Goal: Information Seeking & Learning: Learn about a topic

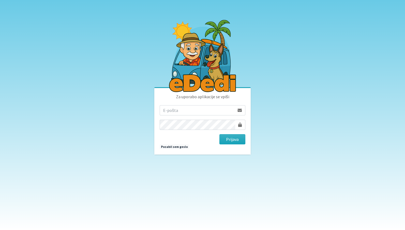
click at [174, 110] on input "email" at bounding box center [197, 110] width 75 height 10
click at [132, 112] on body "Za uporabo aplikacije se vpiši Prijava Pozabil sem geslo" at bounding box center [202, 115] width 405 height 230
click at [184, 109] on input "email" at bounding box center [197, 110] width 75 height 10
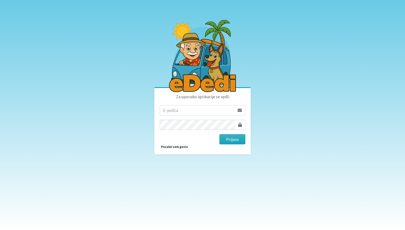
click at [298, 90] on body "Za uporabo aplikacije se vpiši Prijava Pozabil sem geslo" at bounding box center [202, 115] width 405 height 230
click at [183, 108] on input "email" at bounding box center [197, 110] width 75 height 10
type input "nadja.zlender@erps.si"
click at [237, 142] on button "Prijava" at bounding box center [233, 139] width 26 height 10
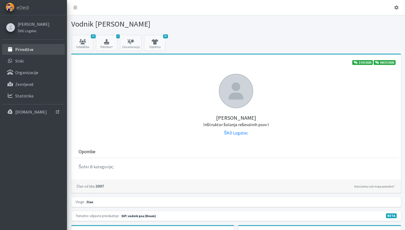
click at [35, 53] on link "Prireditve" at bounding box center [33, 49] width 63 height 11
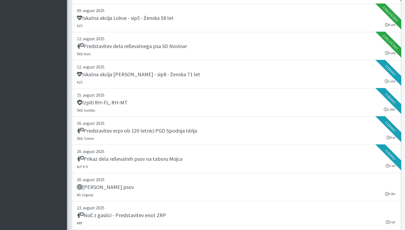
scroll to position [590, 0]
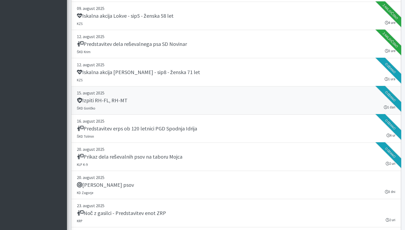
click at [142, 98] on div "Izpiti RH-FL, RH-MT" at bounding box center [236, 101] width 319 height 8
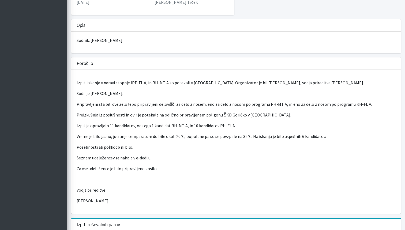
scroll to position [136, 0]
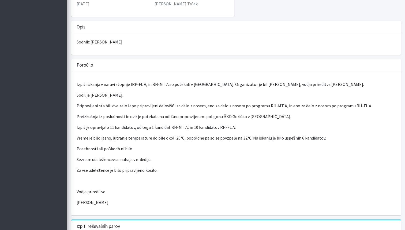
click at [153, 106] on p "Pripravljeni sta bili dve zelo lepo pripravljeni delovišči za delo z nosem, eno…" at bounding box center [236, 105] width 319 height 6
click at [146, 105] on p "Pripravljeni sta bili dve zelo lepo pripravljeni delovišči za delo z nosem, eno…" at bounding box center [236, 105] width 319 height 6
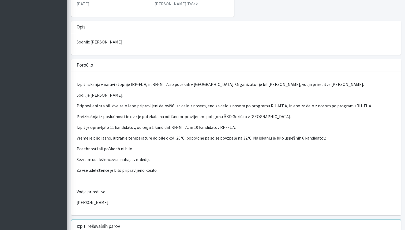
click at [146, 105] on p "Pripravljeni sta bili dve zelo lepo pripravljeni delovišči za delo z nosem, eno…" at bounding box center [236, 105] width 319 height 6
click at [122, 106] on p "Pripravljeni sta bili dve zelo lepo pripravljeni delovišči za delo z nosem, eno…" at bounding box center [236, 105] width 319 height 6
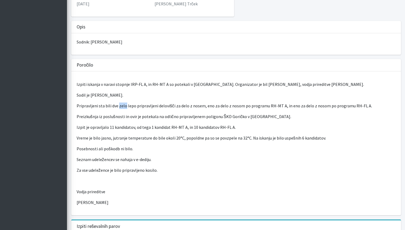
click at [122, 106] on p "Pripravljeni sta bili dve zelo lepo pripravljeni delovišči za delo z nosem, eno…" at bounding box center [236, 105] width 319 height 6
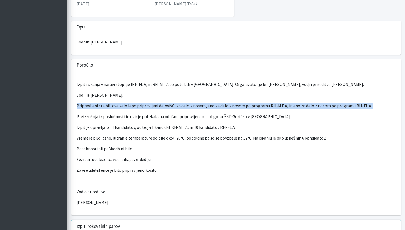
click at [122, 106] on p "Pripravljeni sta bili dve zelo lepo pripravljeni delovišči za delo z nosem, eno…" at bounding box center [236, 105] width 319 height 6
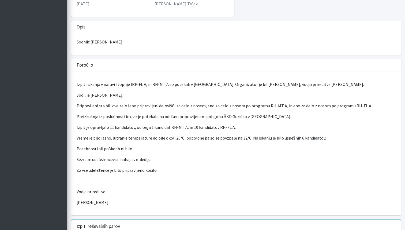
click at [122, 106] on p "Pripravljeni sta bili dve zelo lepo pripravljeni delovišči za delo z nosem, eno…" at bounding box center [236, 105] width 319 height 6
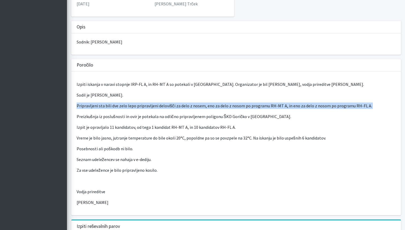
click at [122, 106] on p "Pripravljeni sta bili dve zelo lepo pripravljeni delovišči za delo z nosem, eno…" at bounding box center [236, 105] width 319 height 6
click at [104, 122] on div "Izpiti iskanja v naravi stopnje IRP-FL A, in RH-MT A so potekali v Sebeborcih. …" at bounding box center [236, 143] width 330 height 144
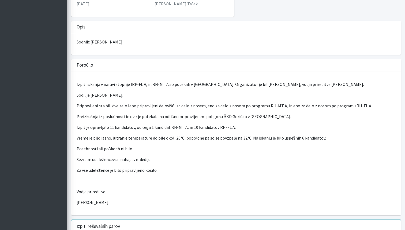
click at [96, 129] on p "Izpit je opravljalo 11 kandidatov, od tega 1 kandidat RH-MT A, in 10 kandidatov…" at bounding box center [236, 127] width 319 height 6
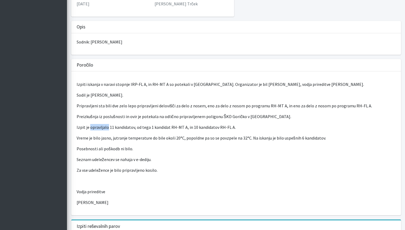
click at [96, 129] on p "Izpit je opravljalo 11 kandidatov, od tega 1 kandidat RH-MT A, in 10 kandidatov…" at bounding box center [236, 127] width 319 height 6
click at [105, 138] on p "Vreme je bilo jasno, jutranje temperature do bile okoli 20°C, popoldne pa so se…" at bounding box center [236, 138] width 319 height 6
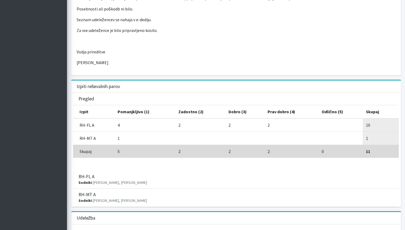
scroll to position [326, 0]
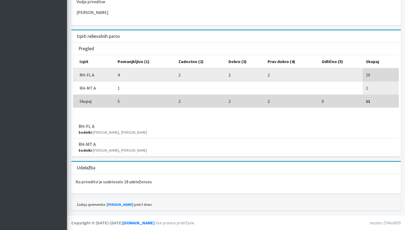
click at [119, 75] on td "4" at bounding box center [144, 74] width 61 height 13
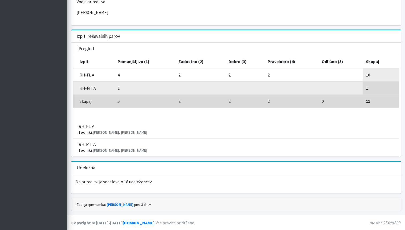
click at [116, 85] on td "1" at bounding box center [144, 88] width 61 height 13
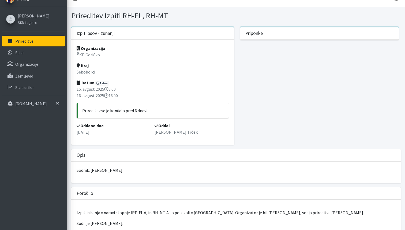
scroll to position [0, 0]
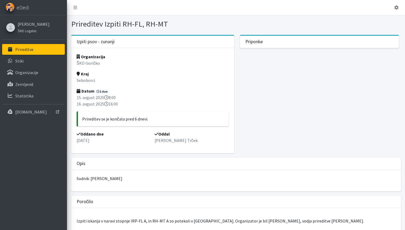
click at [23, 51] on p "Prireditve" at bounding box center [24, 49] width 18 height 5
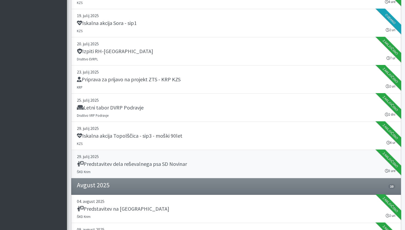
scroll to position [367, 0]
